Goal: Task Accomplishment & Management: Manage account settings

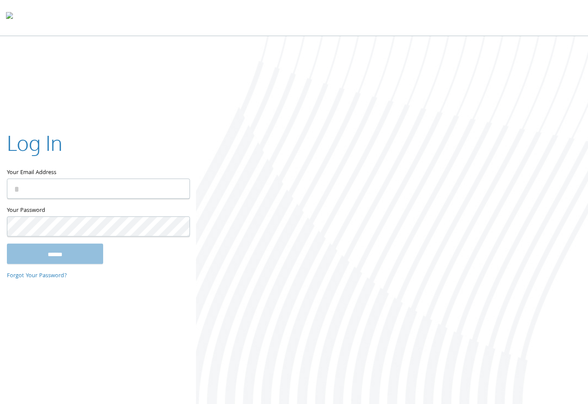
type input "**********"
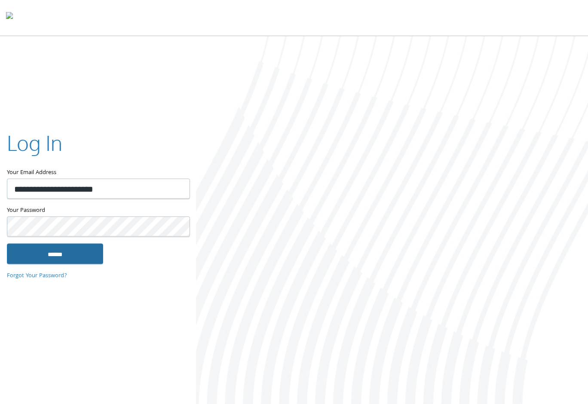
click at [74, 257] on input "******" at bounding box center [55, 254] width 96 height 21
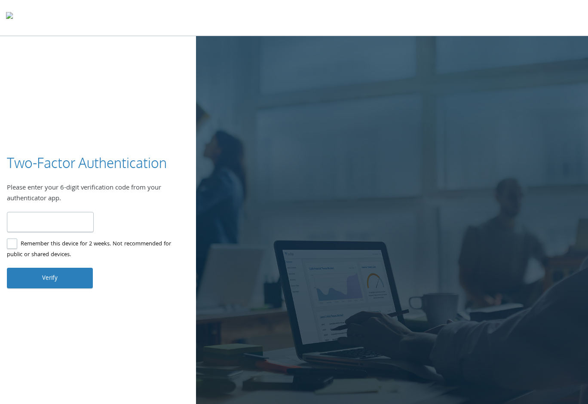
type input "******"
click at [43, 283] on button "Verify" at bounding box center [50, 278] width 86 height 21
